Goal: Transaction & Acquisition: Subscribe to service/newsletter

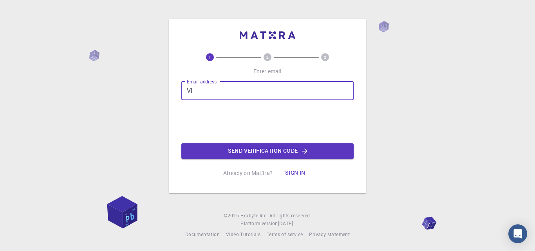
type input "V"
click at [240, 93] on input "Email address" at bounding box center [267, 90] width 172 height 19
type input "[EMAIL_ADDRESS][DOMAIN_NAME]"
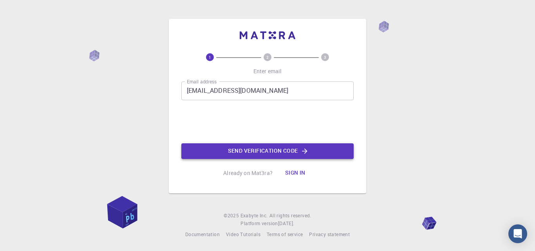
click at [236, 149] on button "Send verification code" at bounding box center [267, 151] width 172 height 16
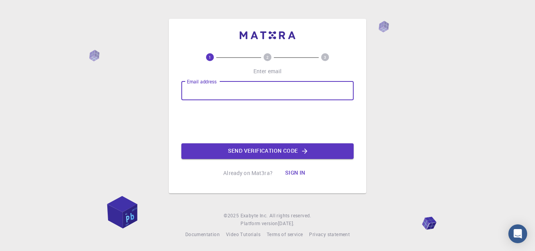
click at [213, 90] on input "Email address" at bounding box center [267, 90] width 172 height 19
drag, startPoint x: 231, startPoint y: 92, endPoint x: 245, endPoint y: 107, distance: 20.8
click at [126, 93] on div "1 2 3 Enter email Email address Email address Send verification code Already on…" at bounding box center [267, 125] width 535 height 251
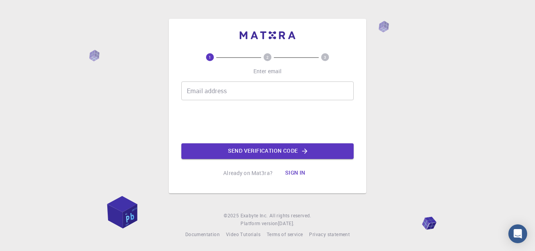
click at [295, 171] on button "Sign in" at bounding box center [295, 173] width 33 height 16
click at [239, 172] on p "Already on Mat3ra?" at bounding box center [247, 173] width 49 height 8
click at [264, 170] on p "Already on Mat3ra?" at bounding box center [247, 173] width 49 height 8
click at [263, 170] on p "Already on Mat3ra?" at bounding box center [247, 173] width 49 height 8
drag, startPoint x: 225, startPoint y: 175, endPoint x: 204, endPoint y: 184, distance: 22.5
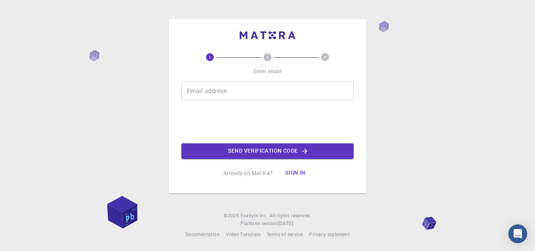
click at [224, 177] on div "Already on Mat3ra? Sign in" at bounding box center [267, 173] width 89 height 16
click at [199, 185] on div "1 2 3 Enter email Email address Email address Send verification code Already on…" at bounding box center [267, 106] width 197 height 175
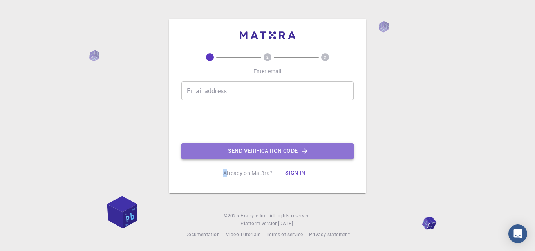
click at [244, 155] on button "Send verification code" at bounding box center [267, 151] width 172 height 16
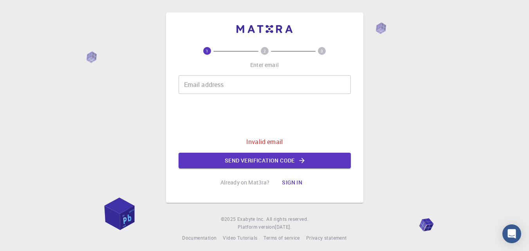
click at [513, 98] on div "1 2 3 Enter email Email address Email address Invalid email Send verification c…" at bounding box center [264, 127] width 529 height 255
